Goal: Task Accomplishment & Management: Use online tool/utility

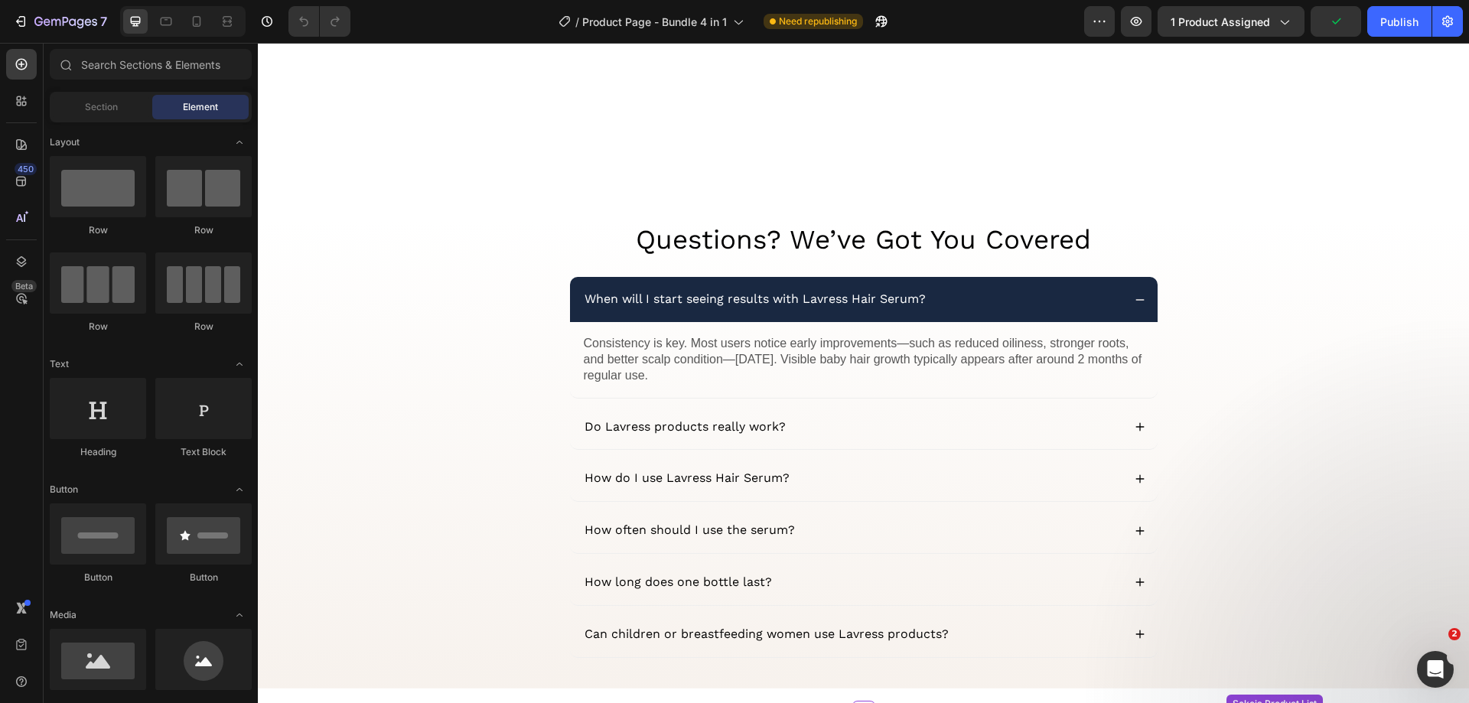
scroll to position [3642, 0]
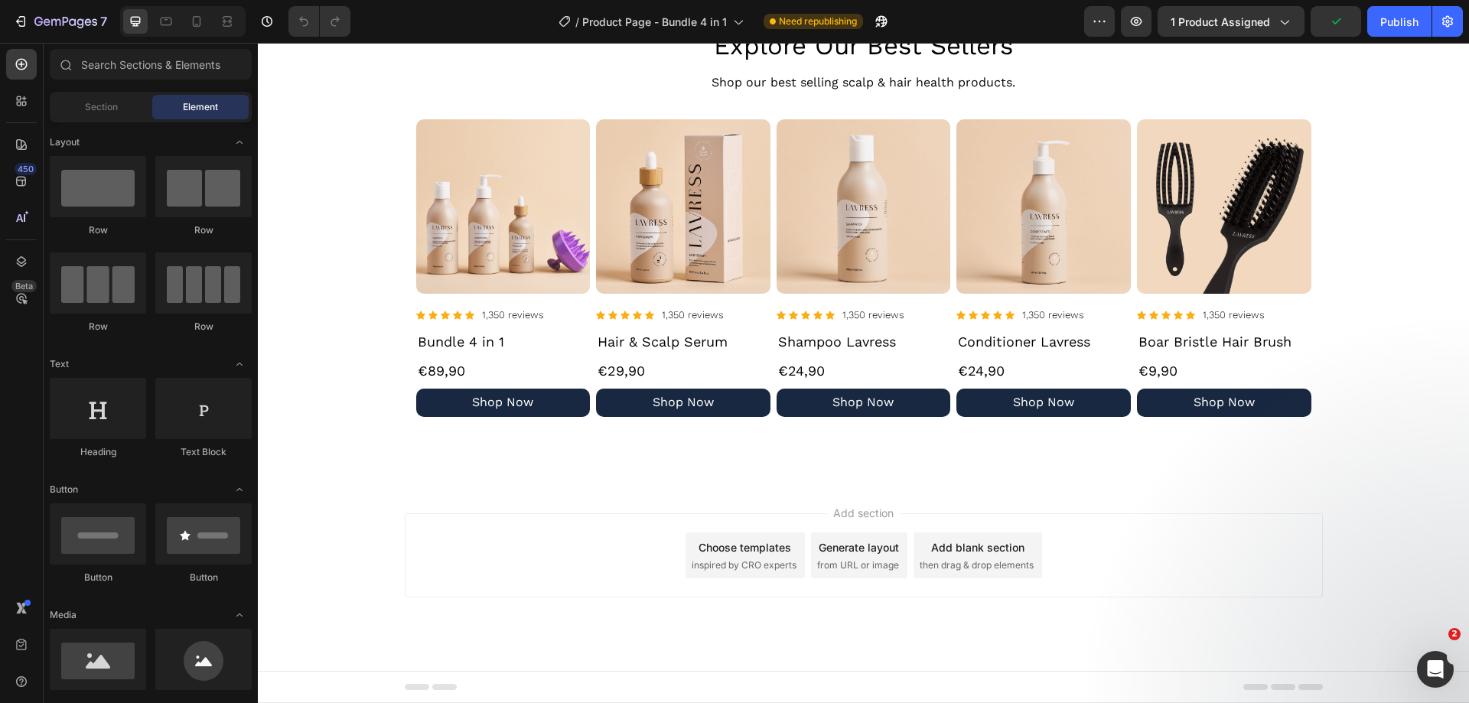
click at [728, 556] on div "Choose templates inspired by CRO experts" at bounding box center [744, 555] width 119 height 46
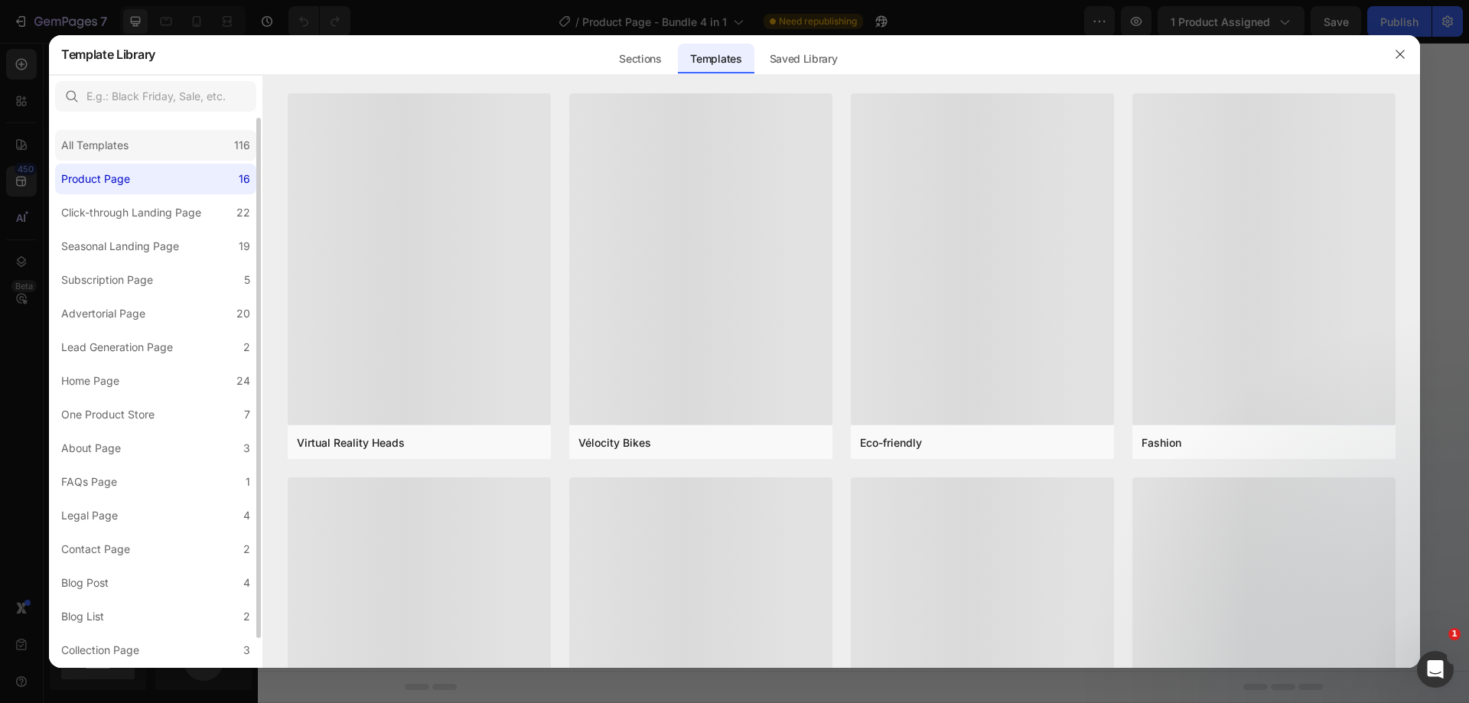
click at [145, 149] on div "All Templates 116" at bounding box center [155, 145] width 201 height 31
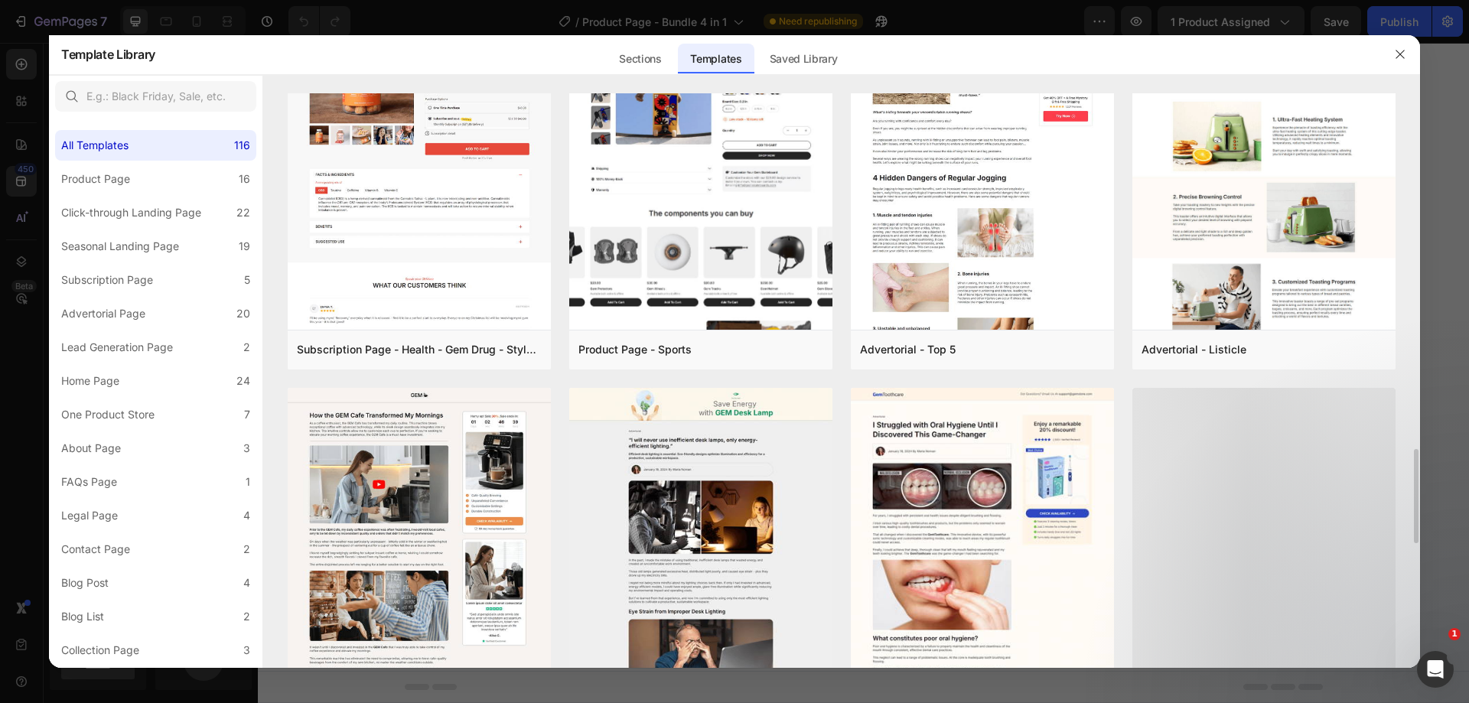
scroll to position [1067, 0]
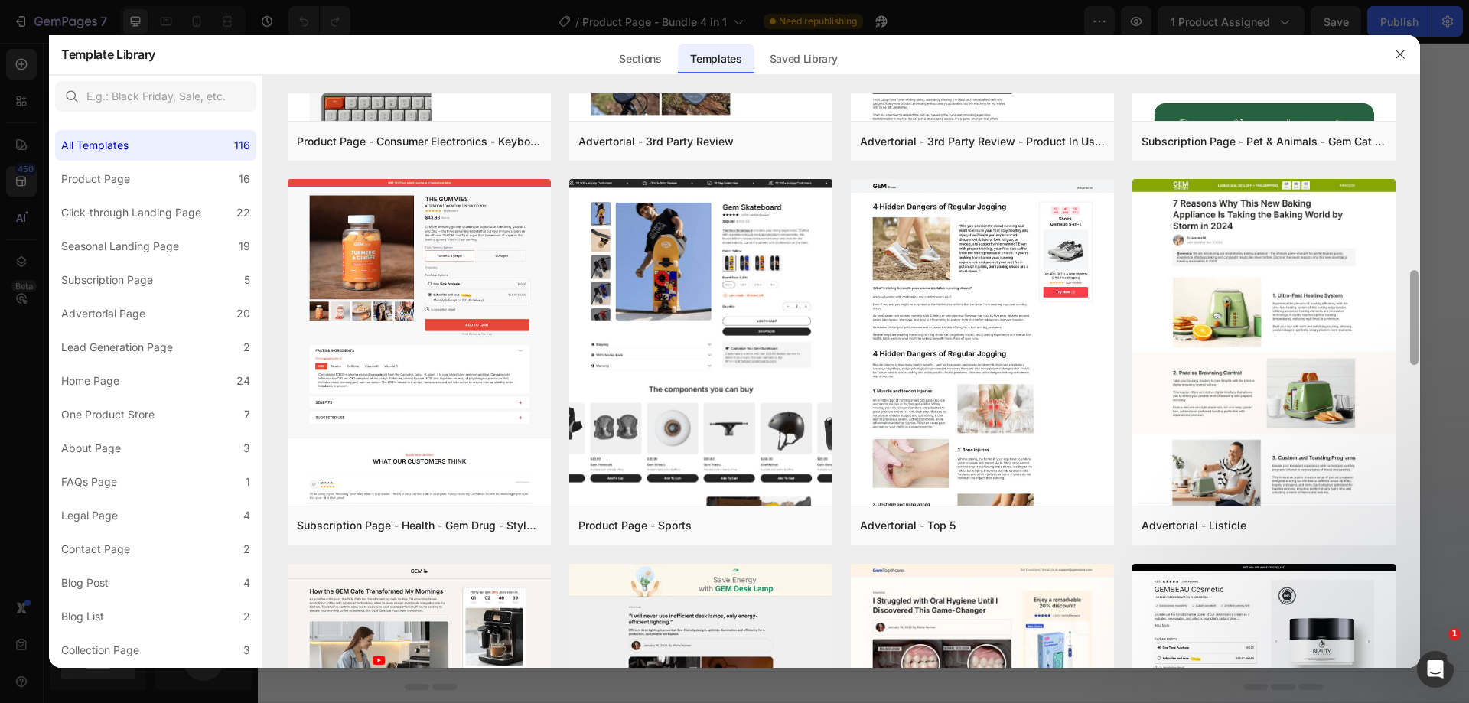
click at [1420, 314] on div at bounding box center [734, 351] width 1469 height 703
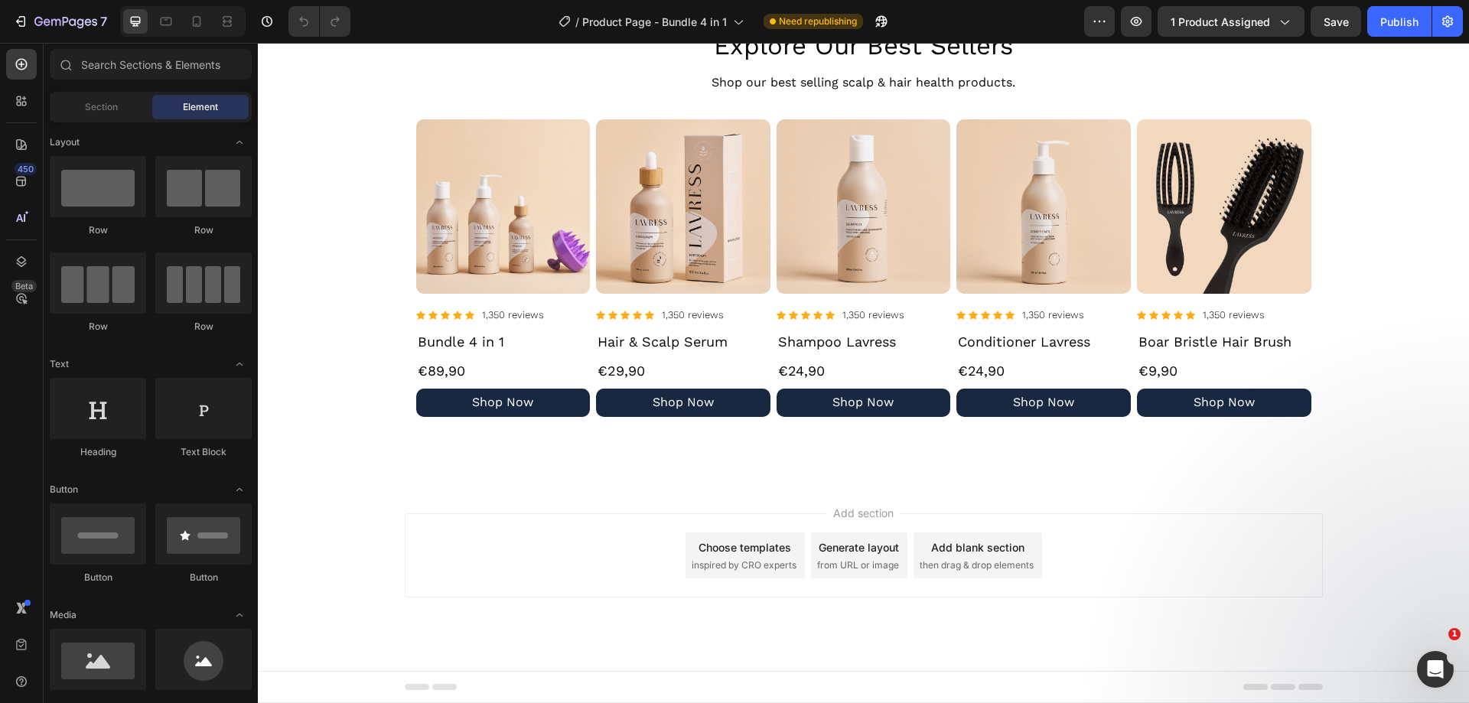
click at [748, 548] on div "Choose templates" at bounding box center [744, 547] width 93 height 16
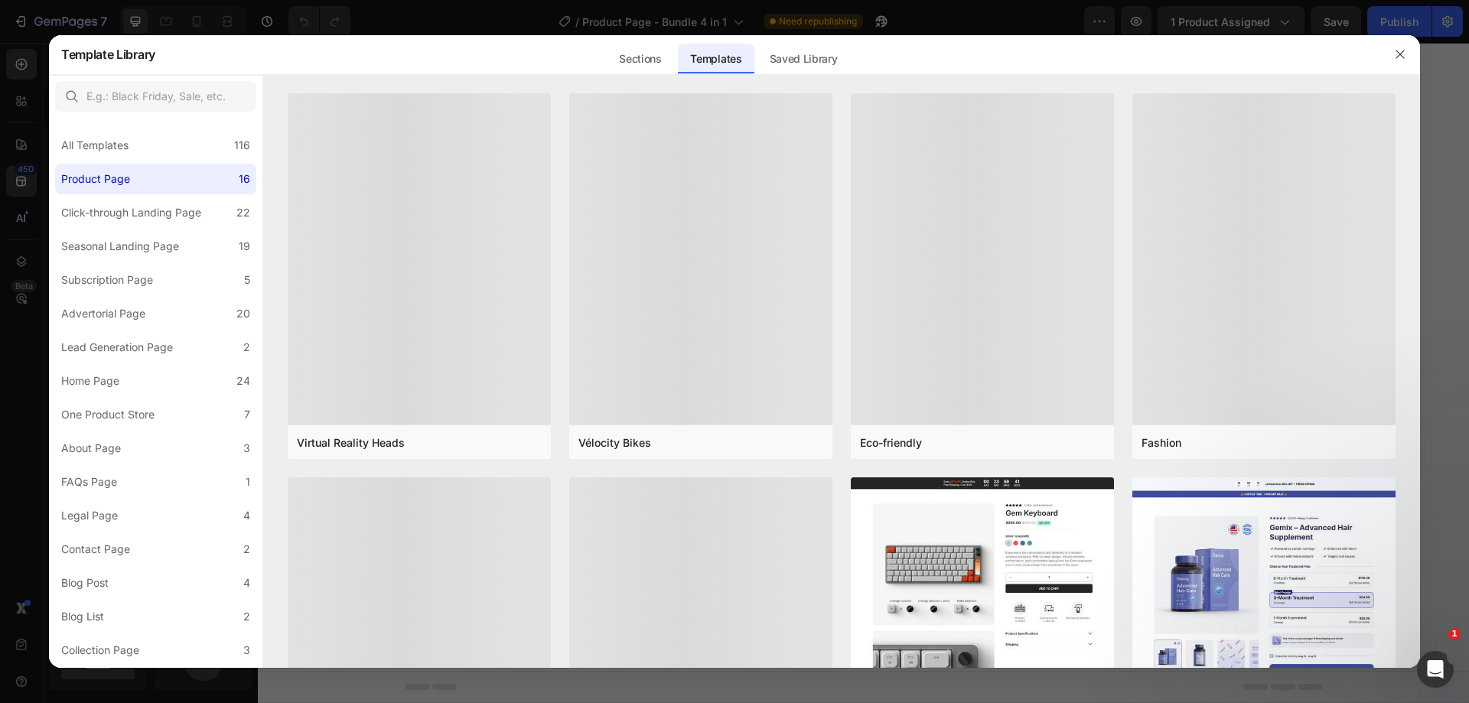
click at [190, 145] on div "All Templates 116" at bounding box center [155, 145] width 201 height 31
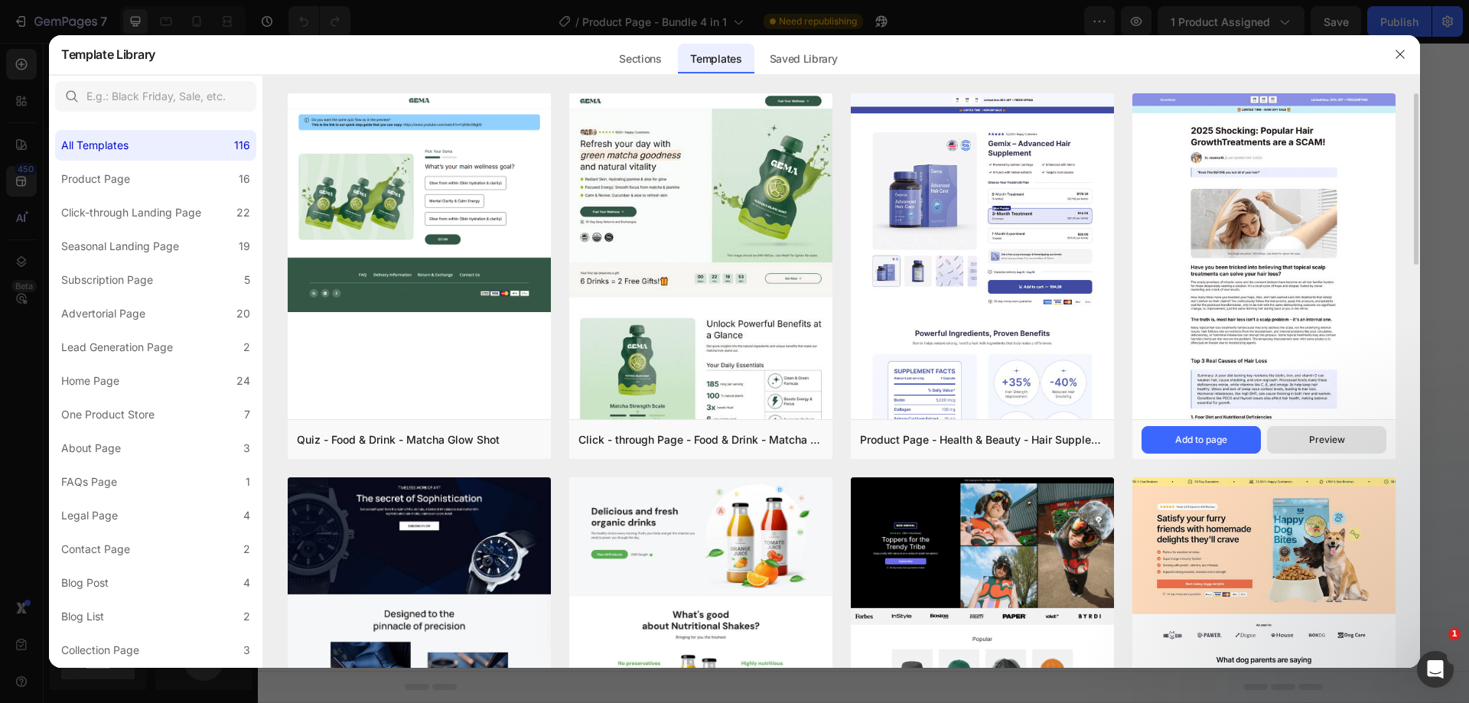
click at [1330, 439] on div "Preview" at bounding box center [1327, 440] width 36 height 14
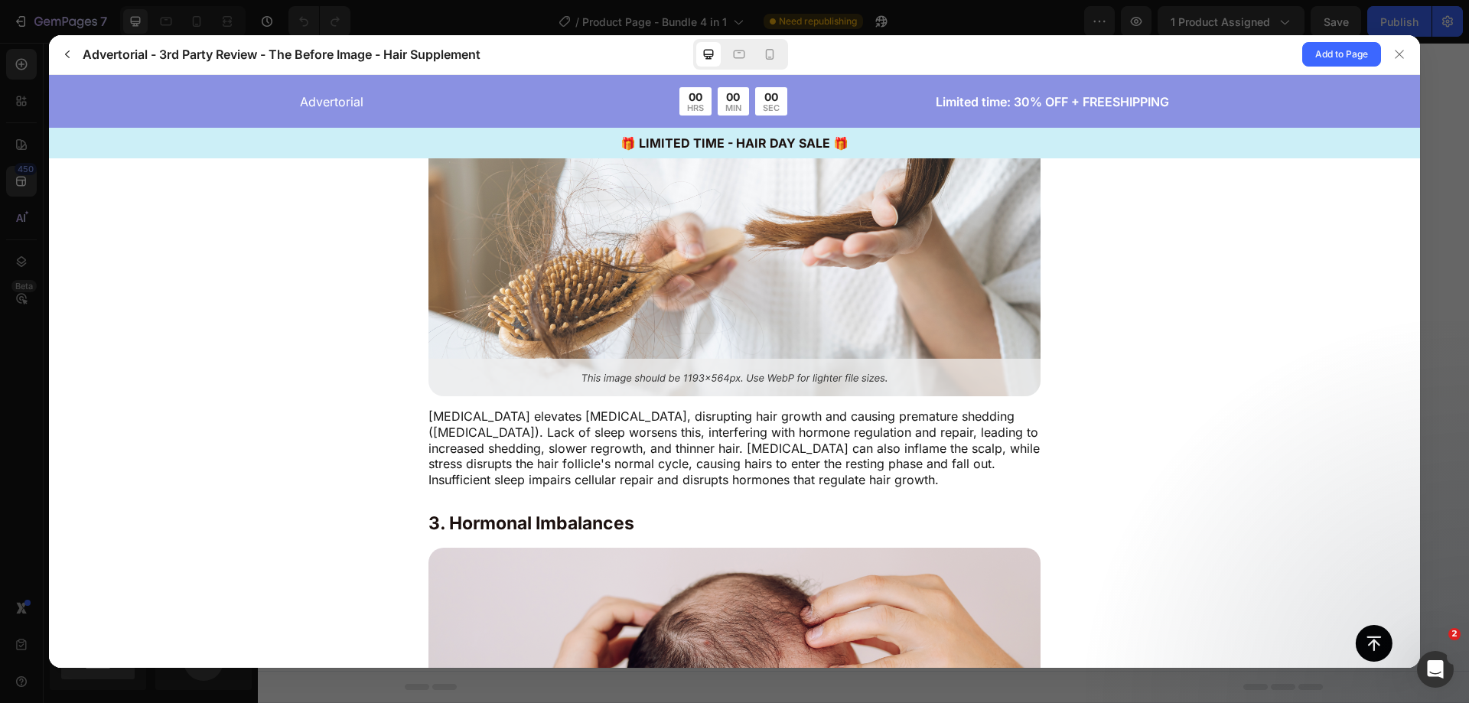
scroll to position [2014, 0]
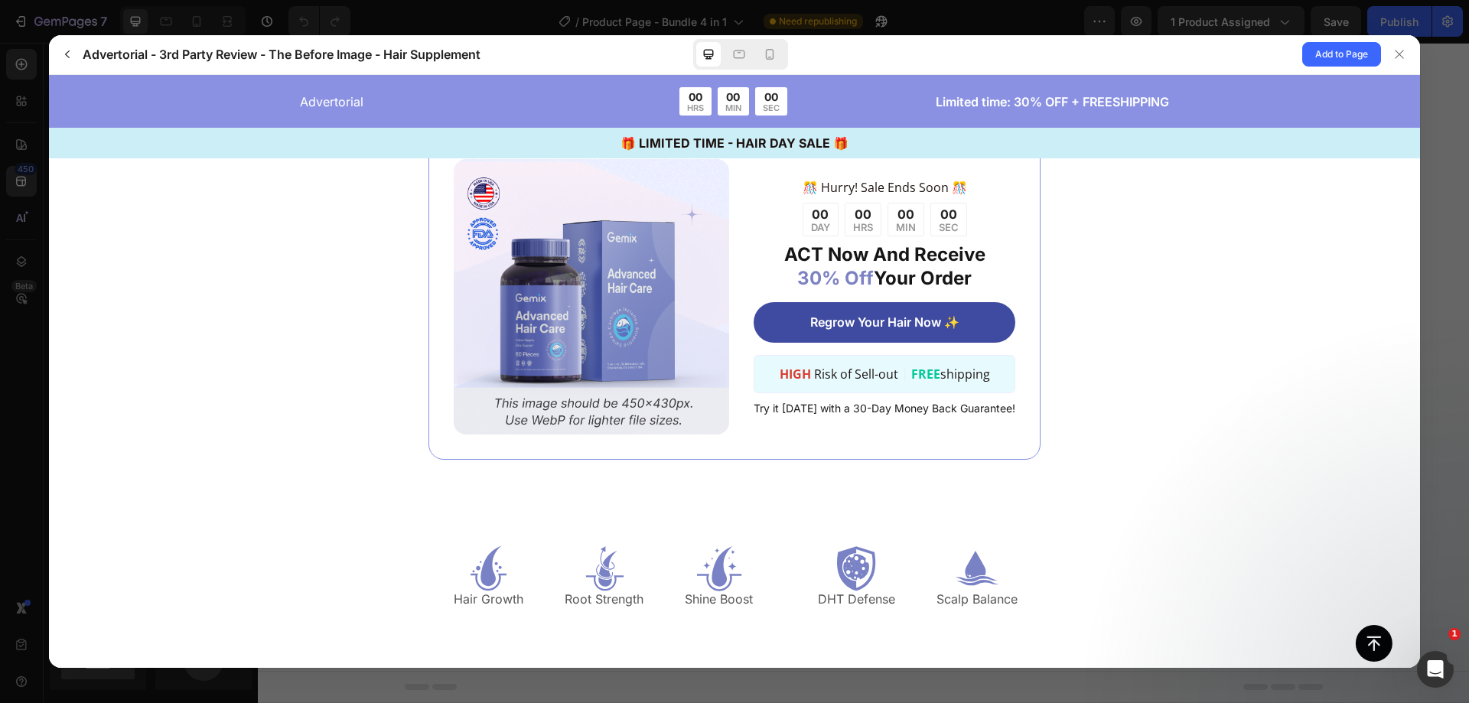
scroll to position [2805, 0]
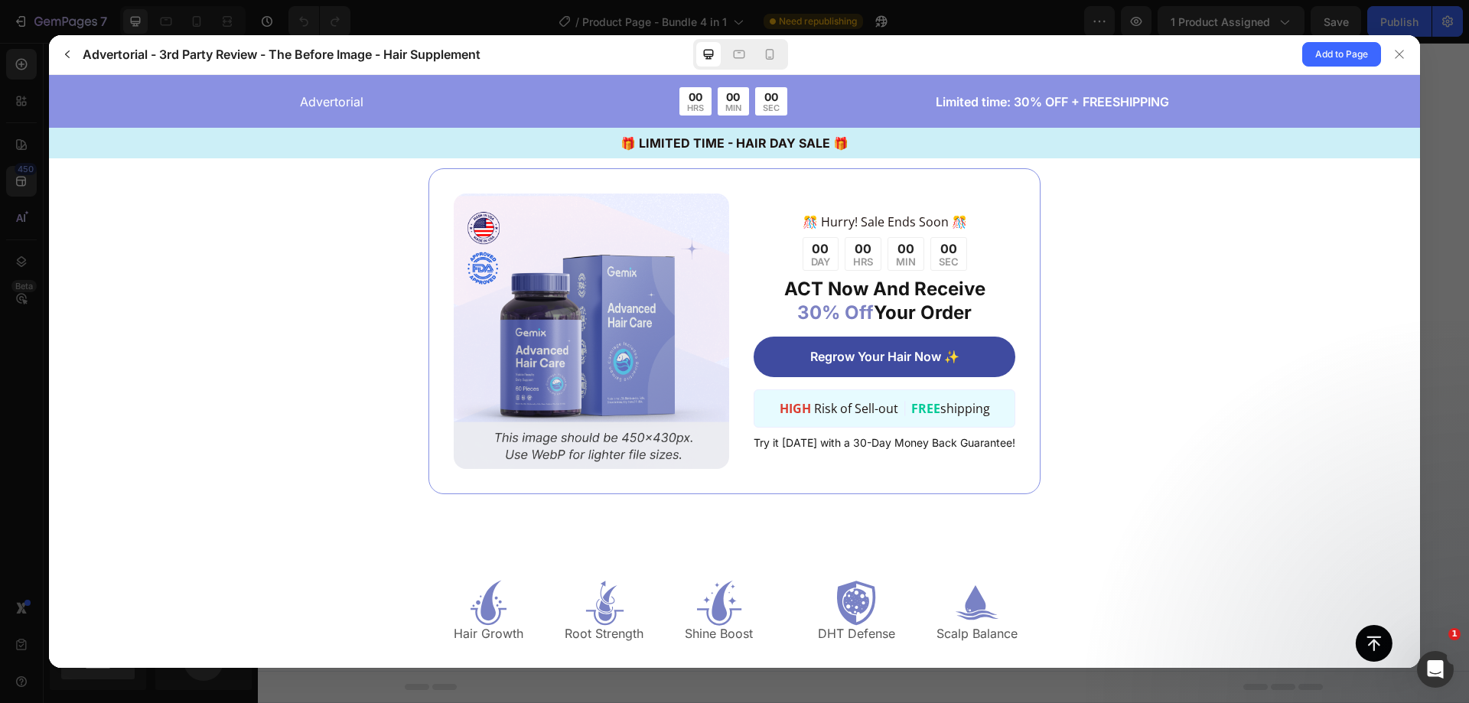
click at [1319, 366] on gp-row "️🎊 Hurry! Sale Ends Soon ️🎊 00 DAY 00 HRS 00 MIN 00 SEC HIGH" at bounding box center [734, 330] width 1371 height 448
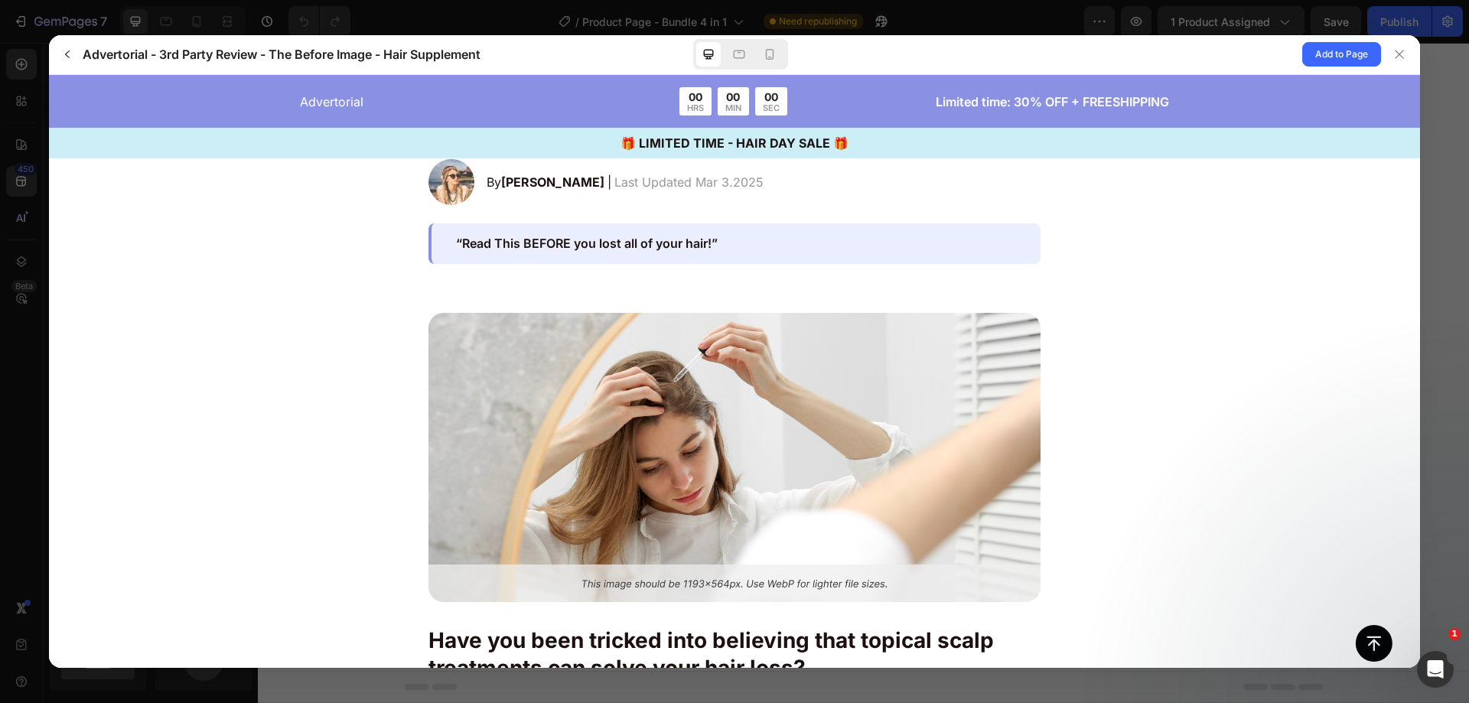
scroll to position [0, 0]
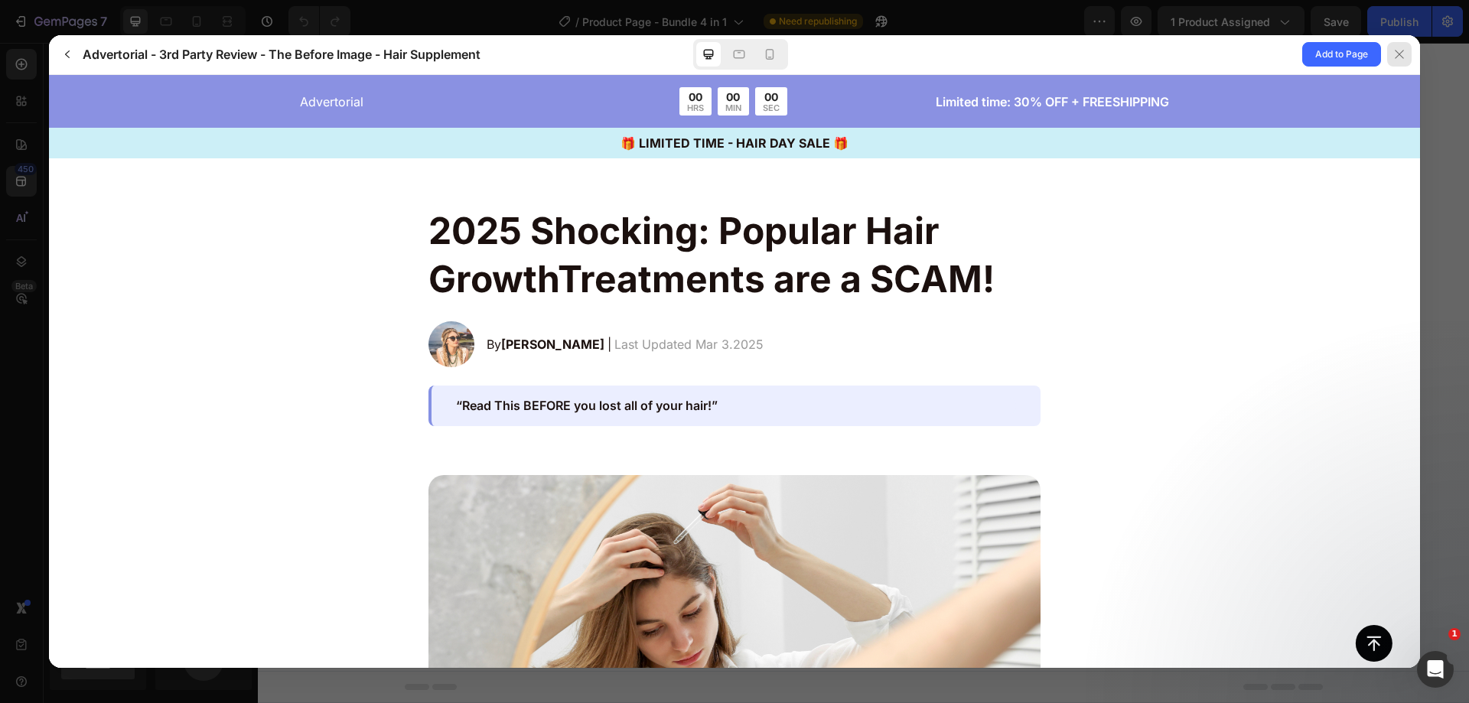
click at [1402, 59] on icon at bounding box center [1399, 54] width 12 height 12
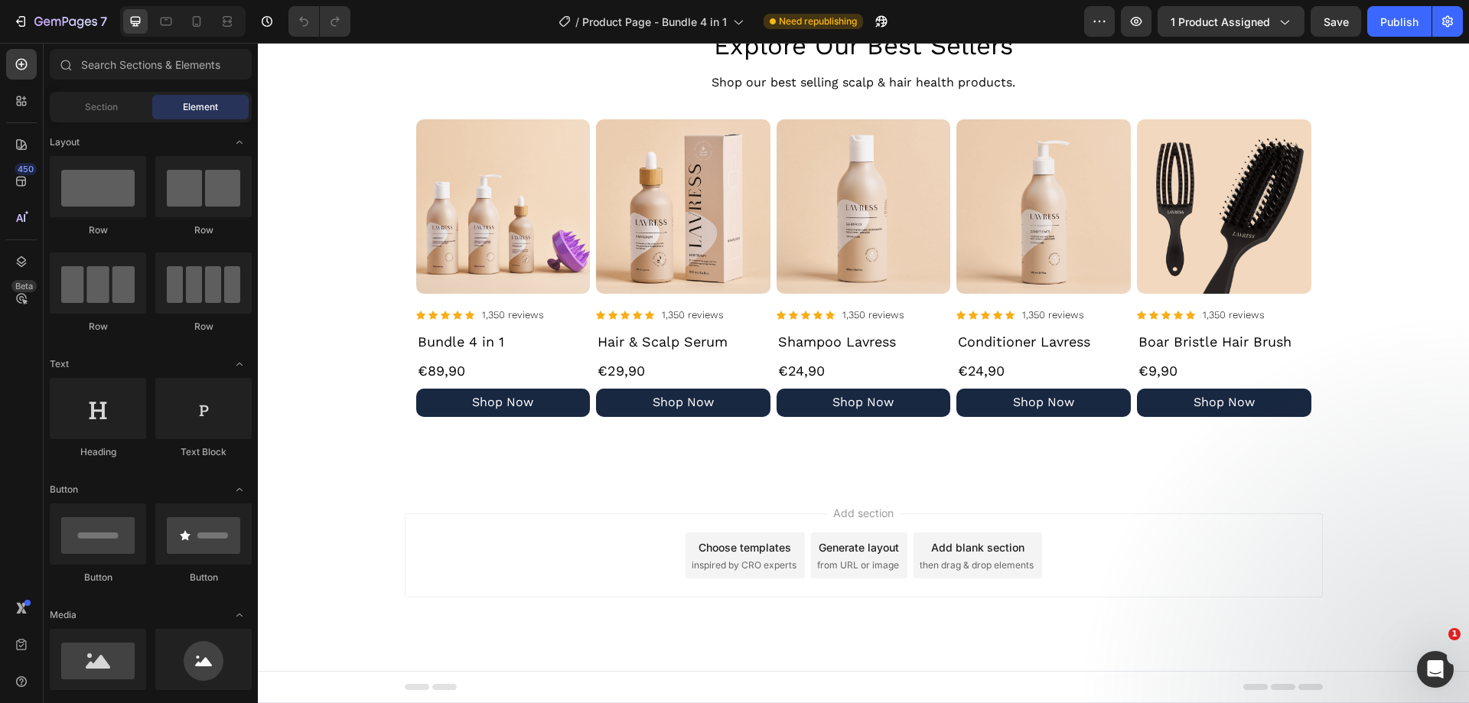
click at [744, 558] on span "inspired by CRO experts" at bounding box center [744, 565] width 105 height 14
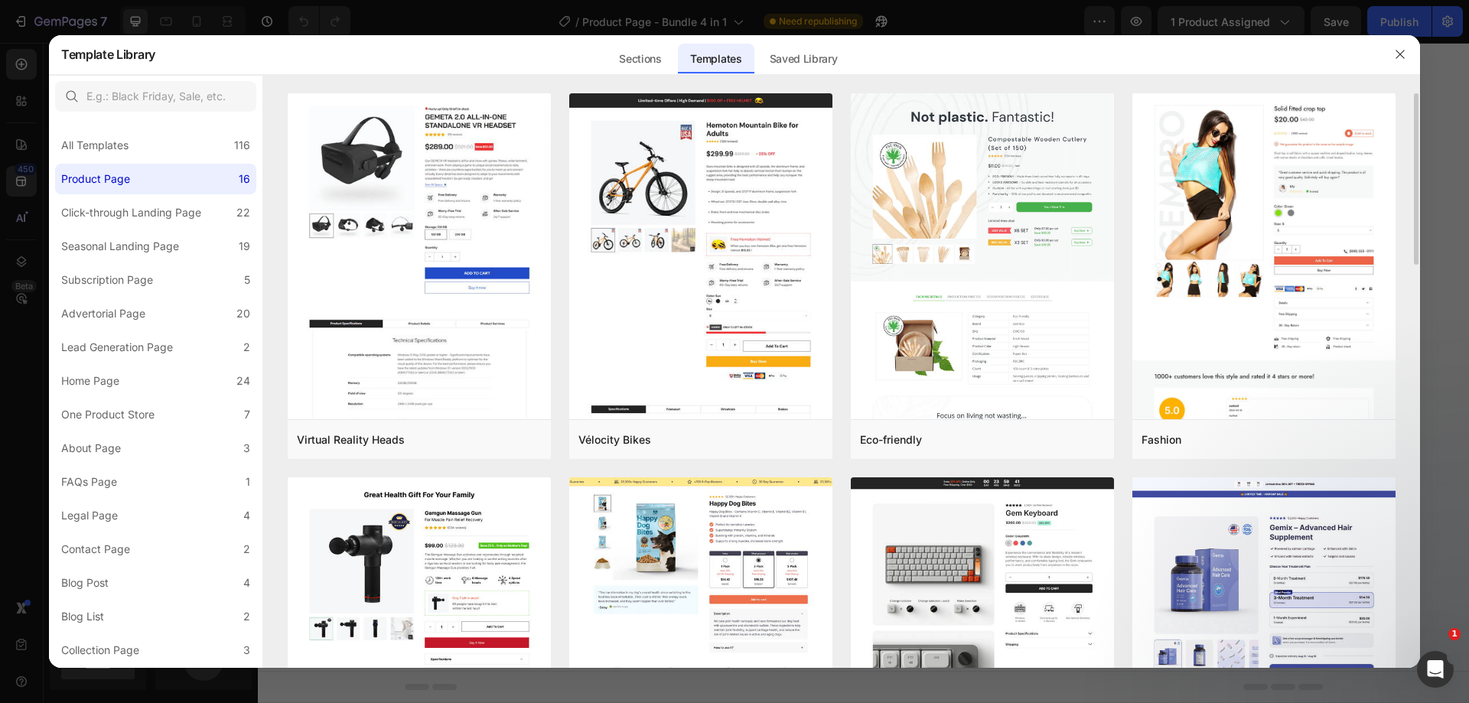
click at [222, 156] on div "All Templates 116" at bounding box center [155, 145] width 201 height 31
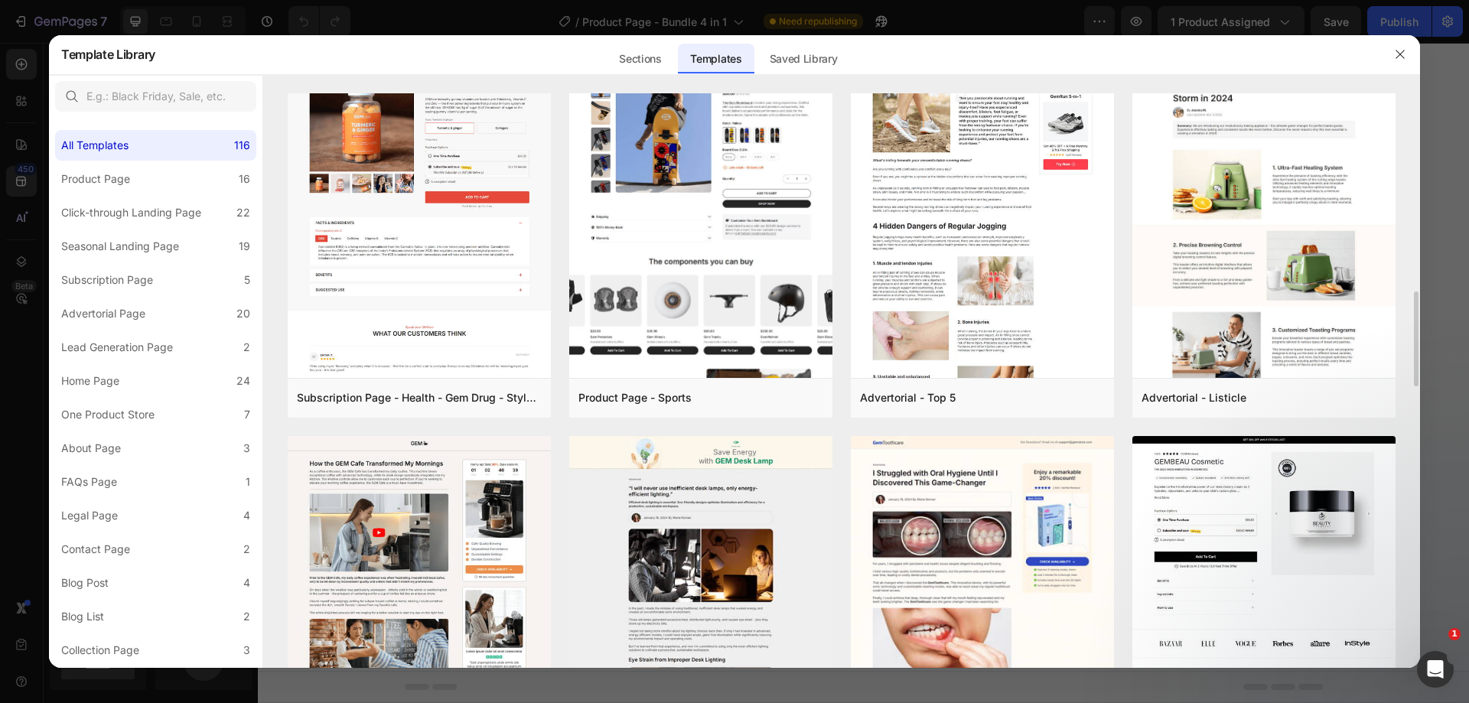
click at [843, 279] on div "Quiz - Food & Drink - Matcha Glow Shot Add to page Preview Click - through Page…" at bounding box center [842, 628] width 1108 height 3460
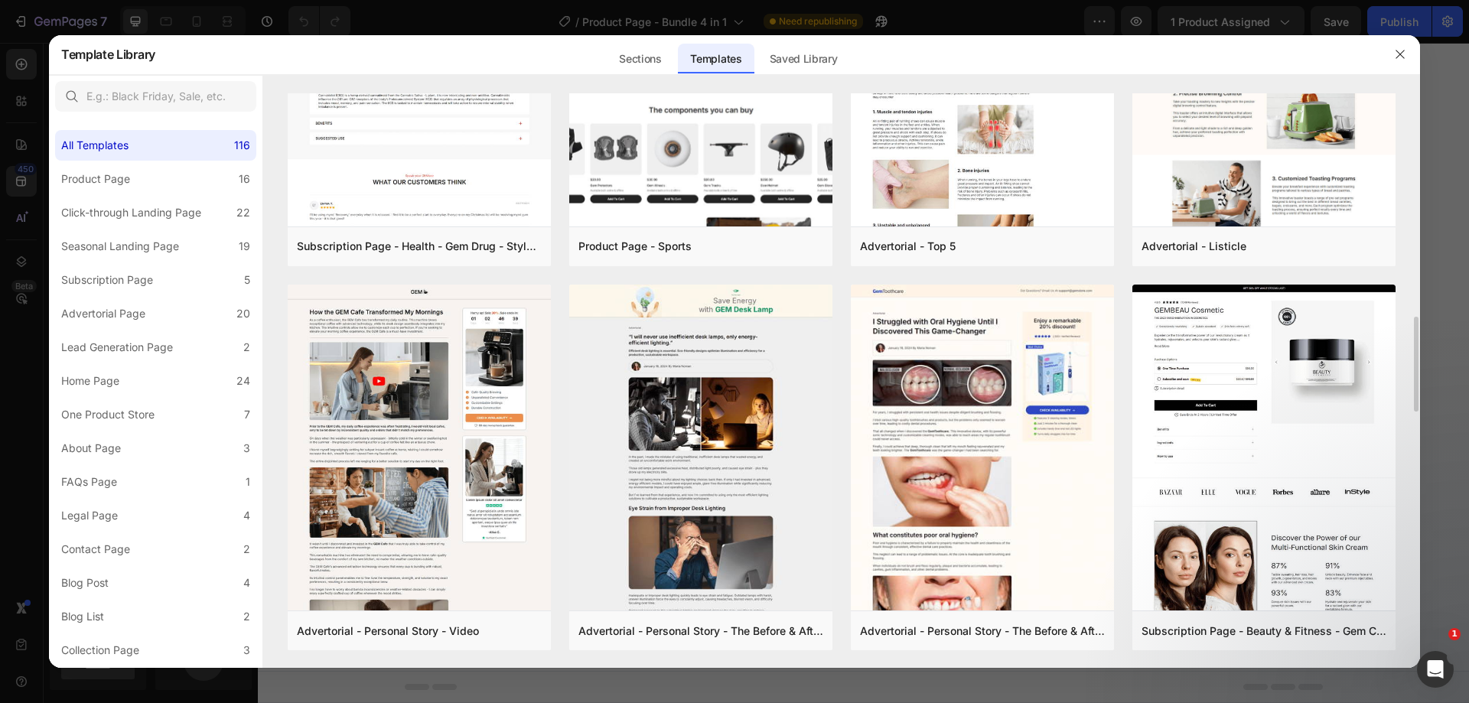
click at [839, 282] on div "Quiz - Food & Drink - Matcha Glow Shot Add to page Preview Click - through Page…" at bounding box center [842, 477] width 1108 height 3460
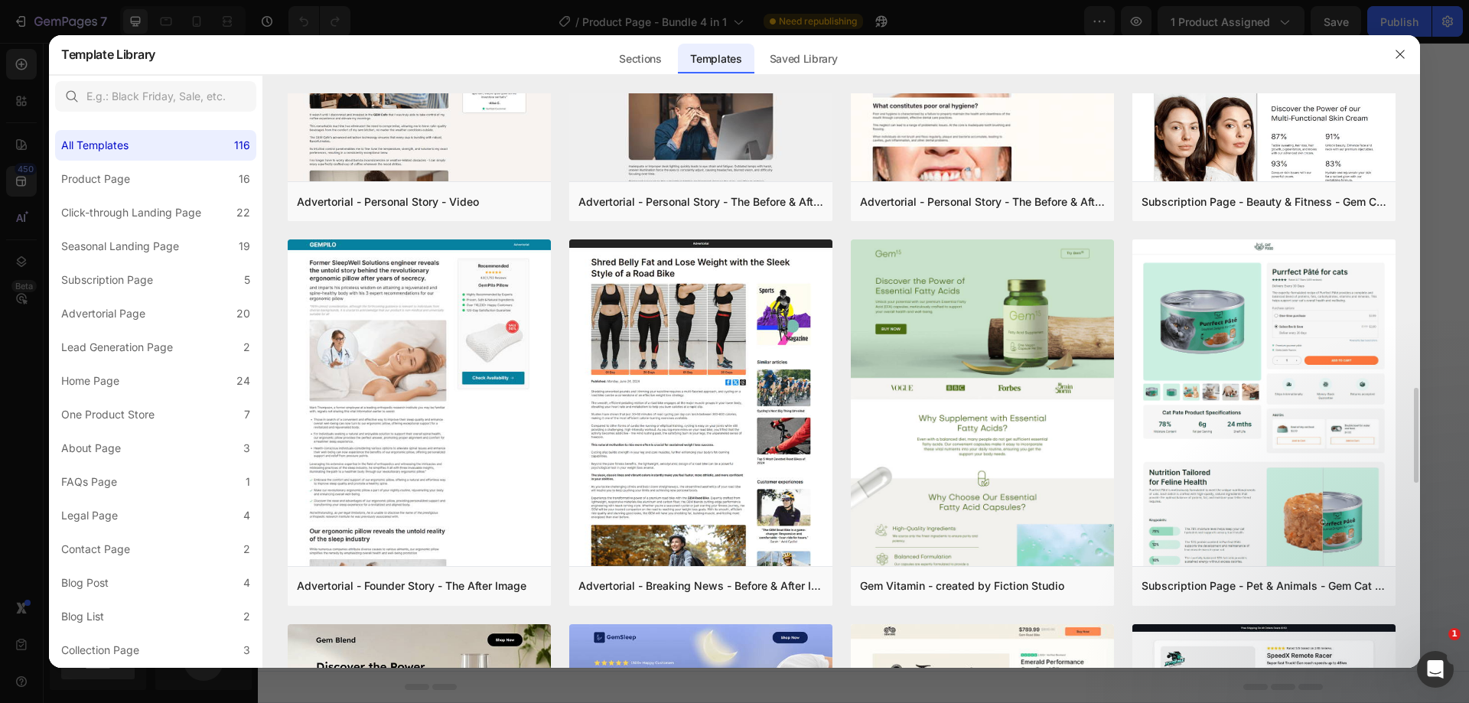
scroll to position [1902, 0]
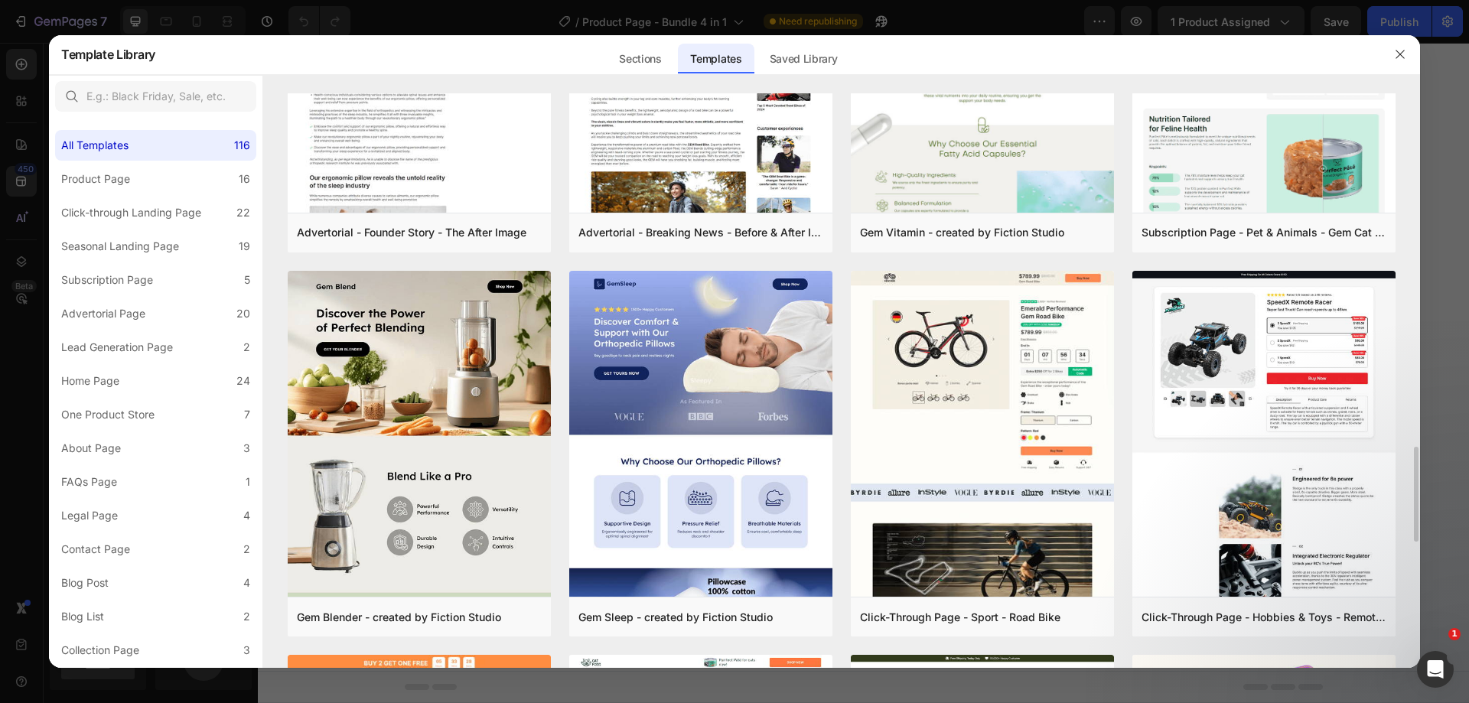
scroll to position [2180, 0]
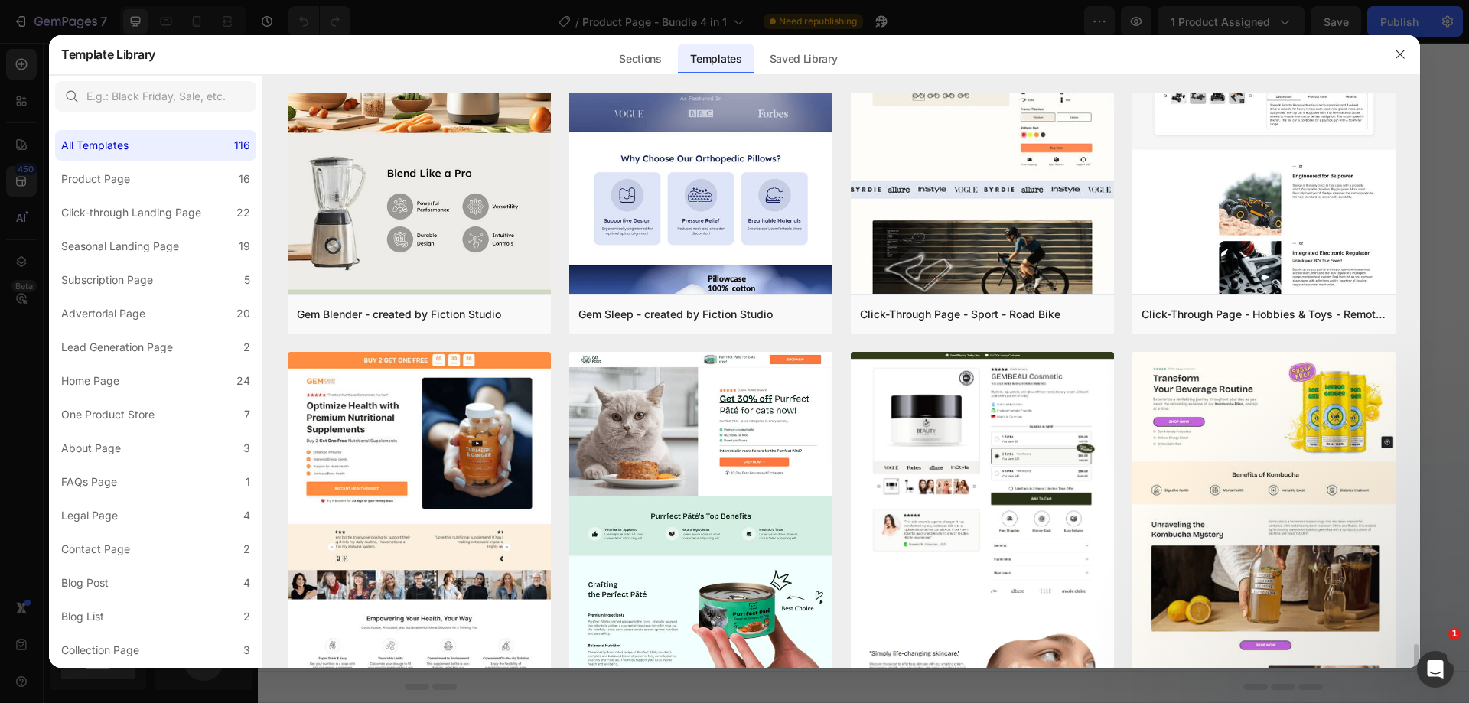
scroll to position [2558, 0]
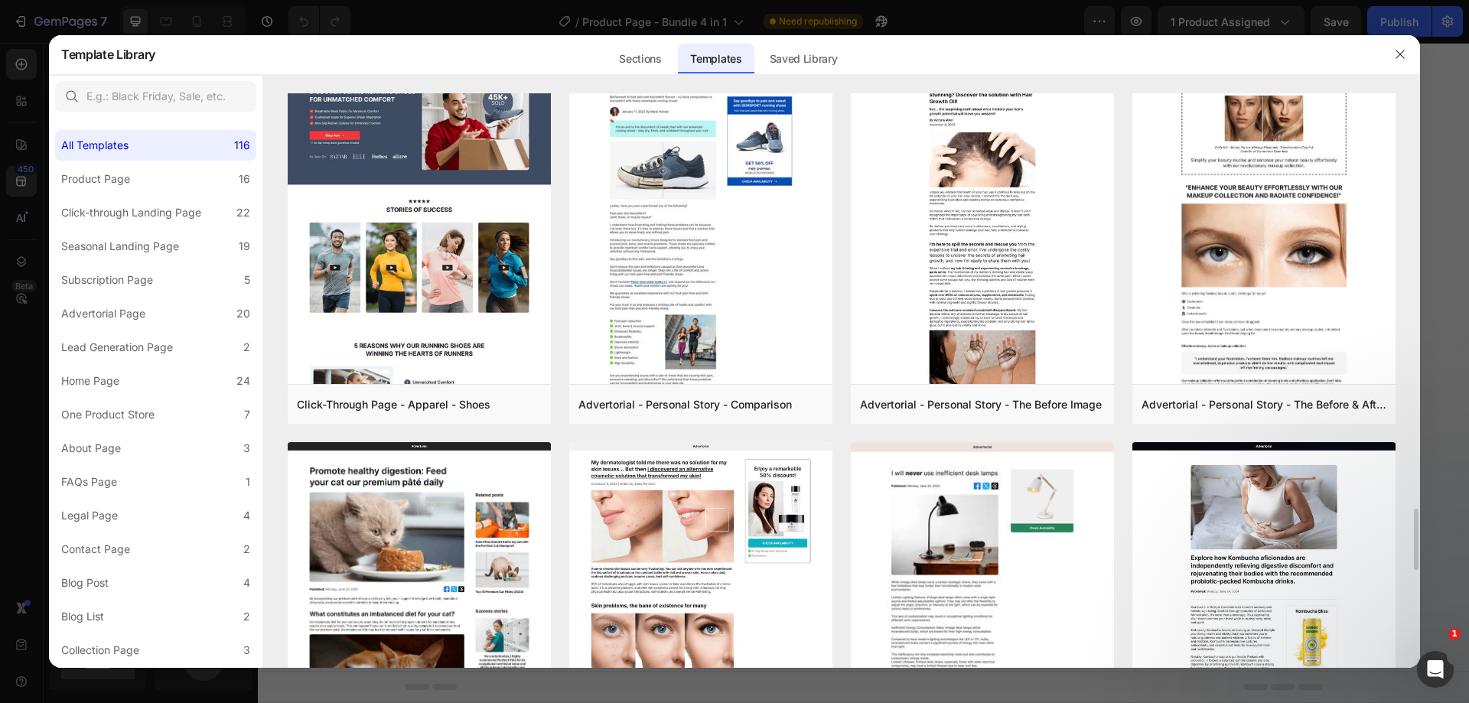
scroll to position [3237, 0]
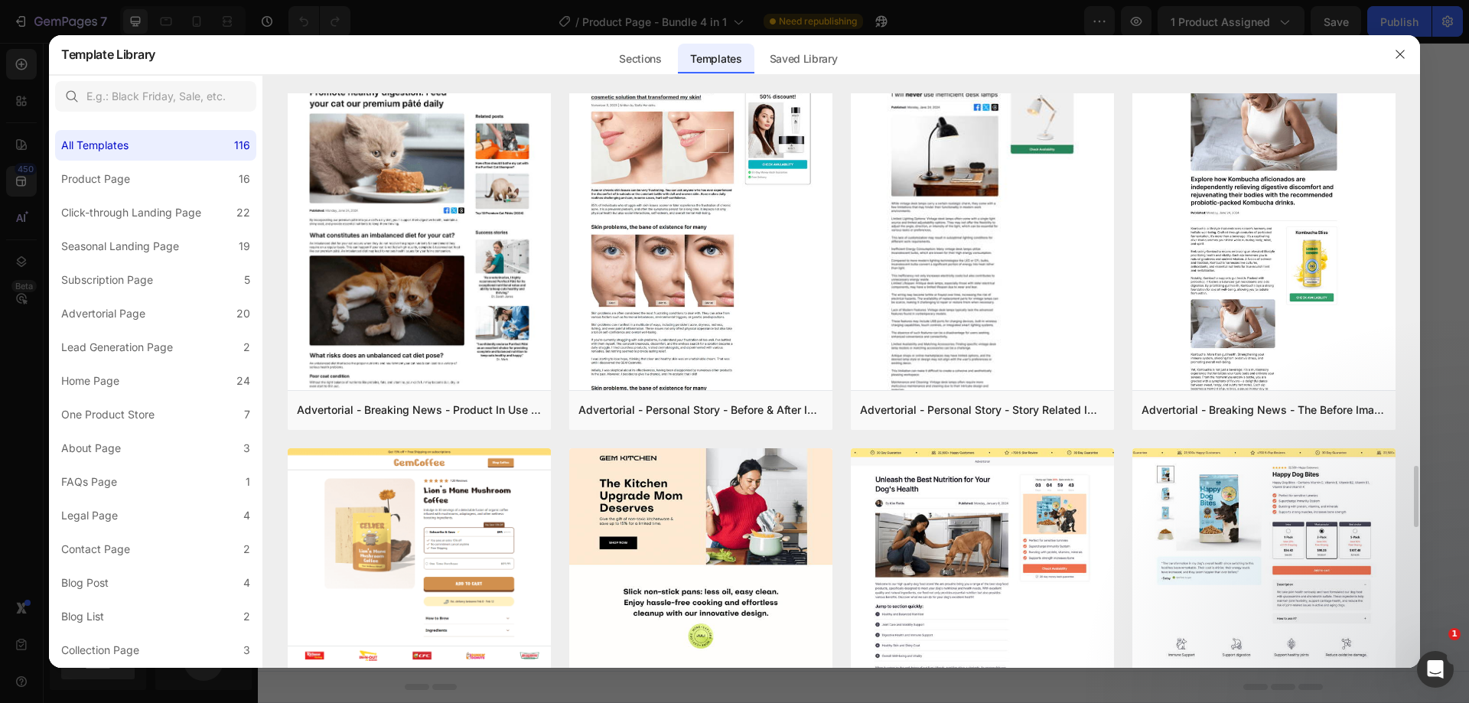
scroll to position [3616, 0]
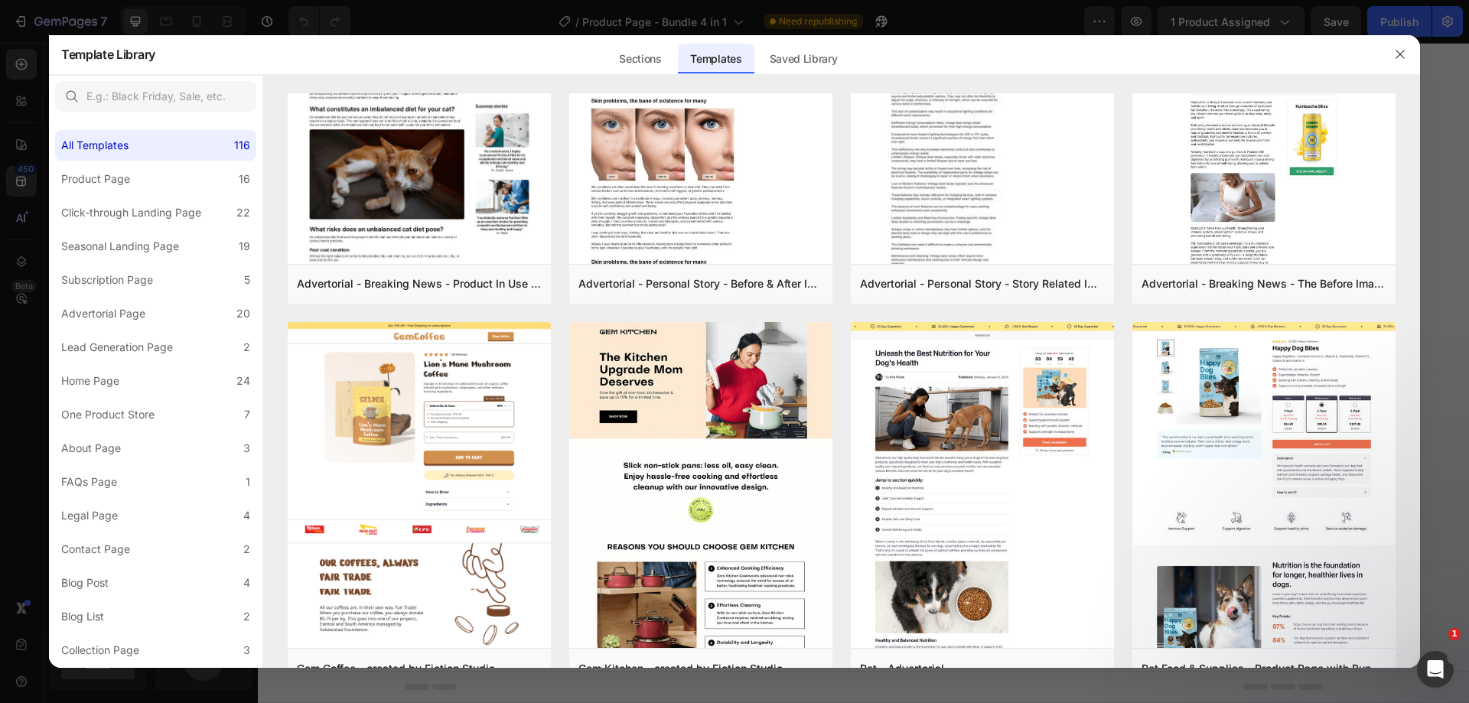
click at [1385, 54] on div at bounding box center [1400, 54] width 40 height 40
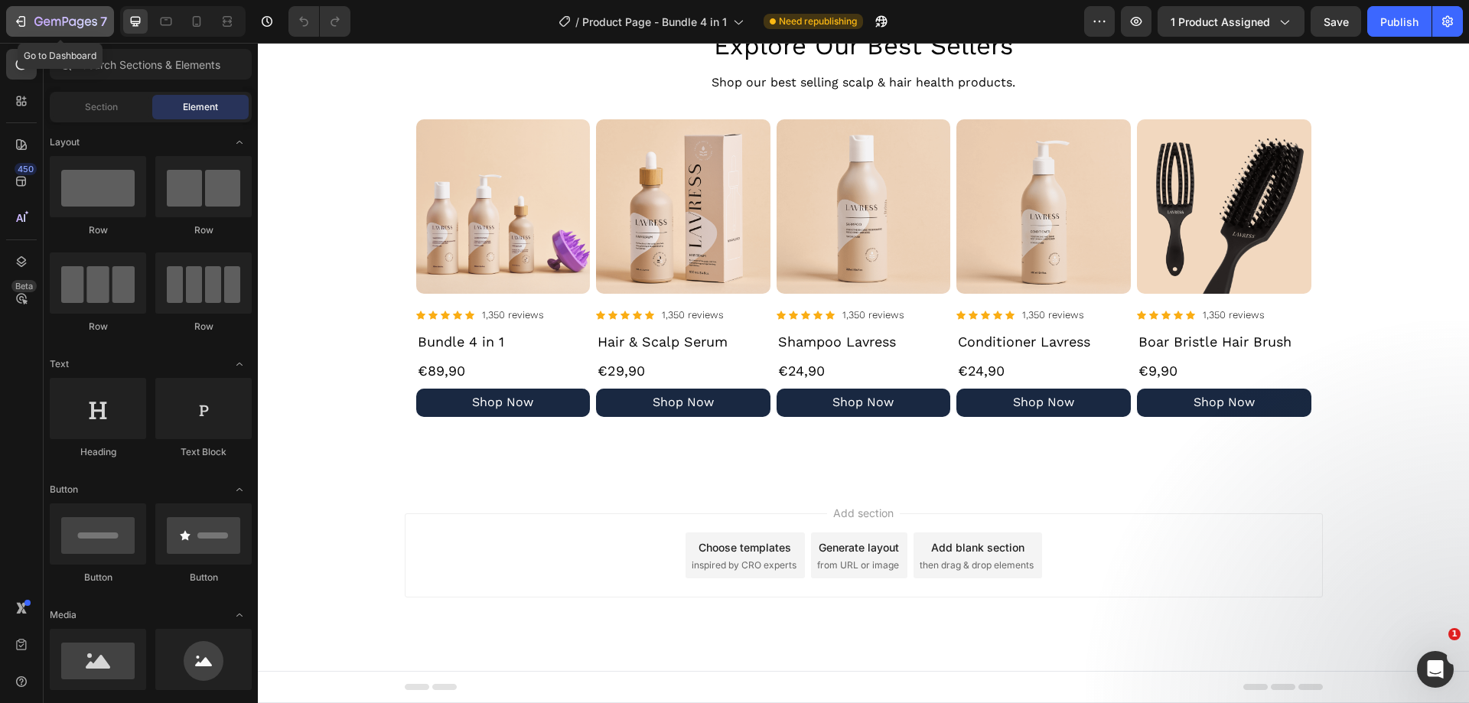
click at [39, 11] on button "7" at bounding box center [60, 21] width 108 height 31
